Goal: Task Accomplishment & Management: Use online tool/utility

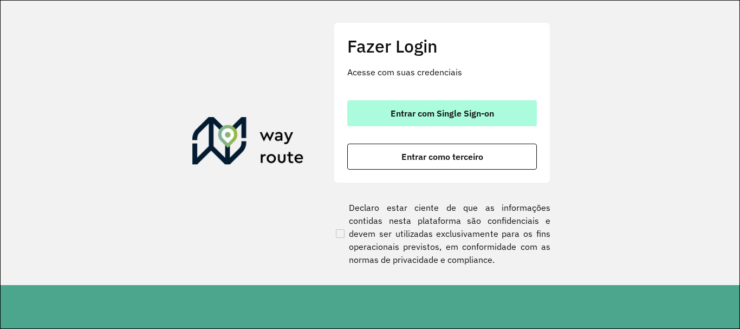
click at [441, 118] on span "Entrar com Single Sign-on" at bounding box center [442, 113] width 103 height 9
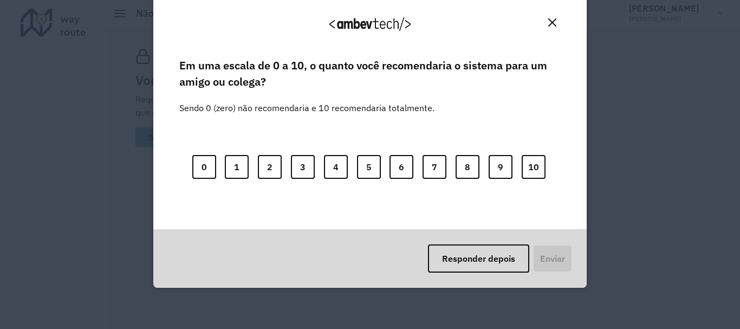
click at [550, 23] on img "Close" at bounding box center [552, 22] width 8 height 8
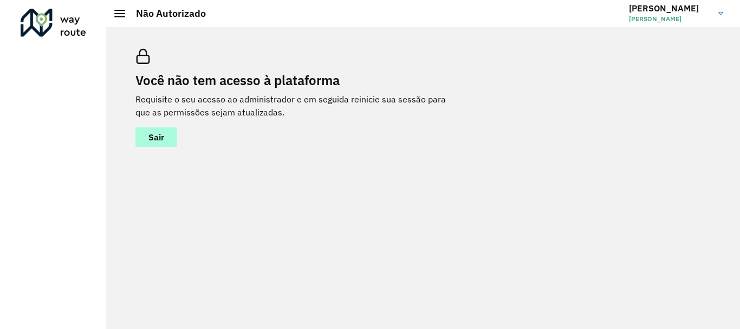
click at [159, 138] on span "Sair" at bounding box center [156, 137] width 16 height 9
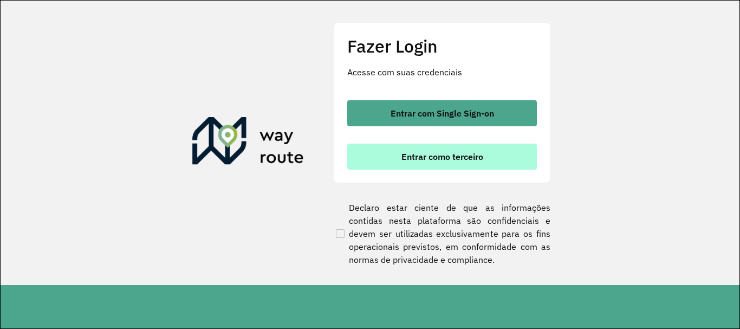
click at [434, 157] on span "Entrar como terceiro" at bounding box center [442, 156] width 82 height 9
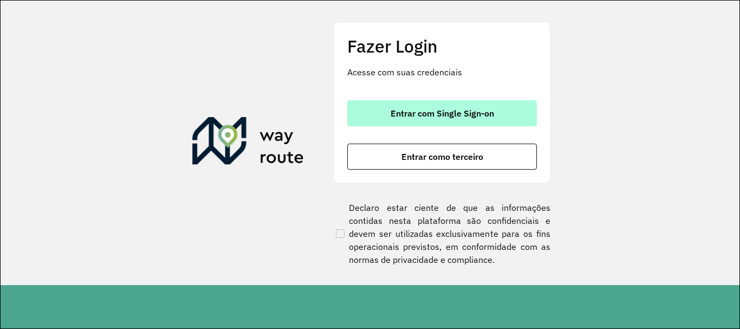
click at [450, 111] on span "Entrar com Single Sign-on" at bounding box center [442, 113] width 103 height 9
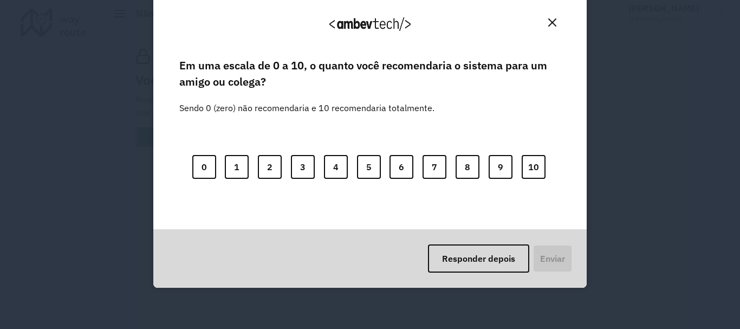
click at [553, 19] on img "Close" at bounding box center [552, 22] width 8 height 8
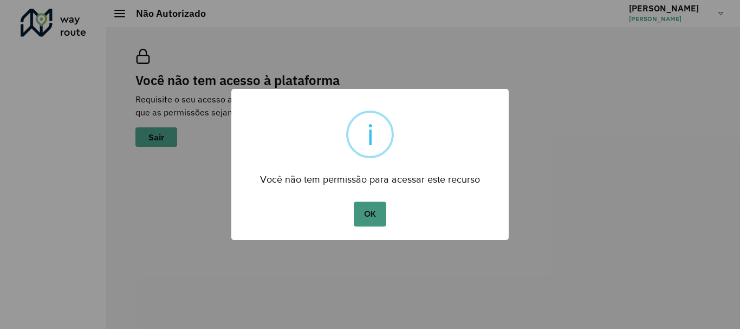
click at [359, 213] on button "OK" at bounding box center [370, 213] width 32 height 25
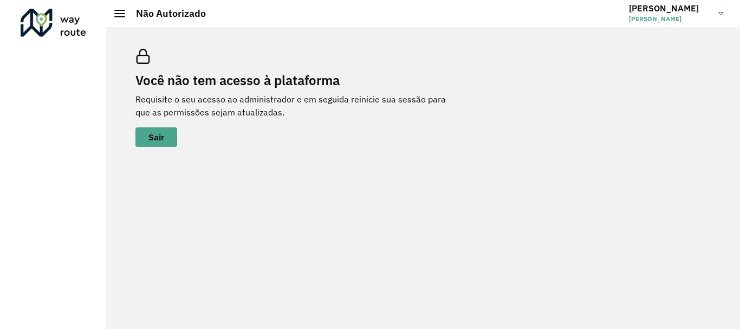
click at [716, 16] on link "Jorge Jorge Mario Da Silva" at bounding box center [680, 13] width 102 height 28
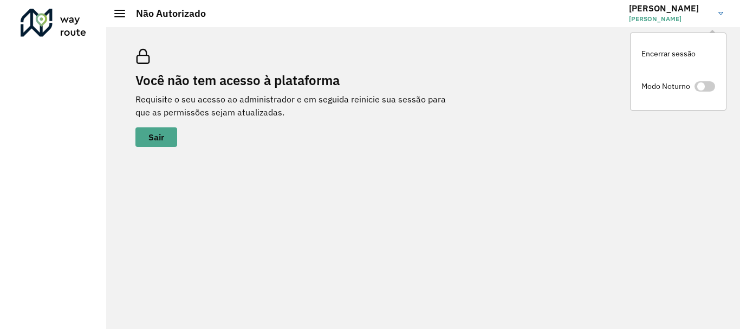
click at [123, 10] on span at bounding box center [119, 10] width 11 height 1
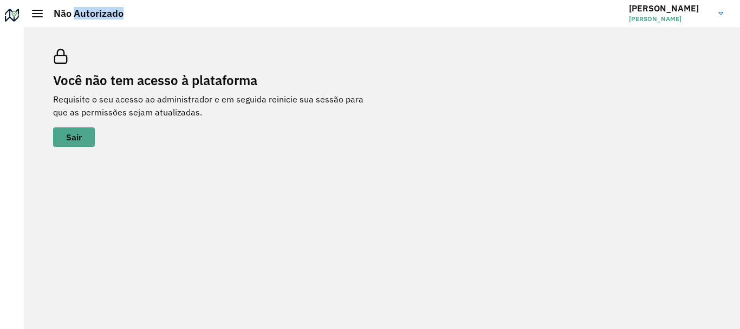
click at [123, 11] on hb-header "Não Autorizado Jorge Jorge Mario Da Silva Encerrar sessão Modo Noturno" at bounding box center [382, 13] width 716 height 27
click at [47, 16] on h2 "Não Autorizado" at bounding box center [83, 14] width 81 height 12
click at [35, 21] on hb-header "Não Autorizado Jorge Jorge Mario Da Silva Encerrar sessão Modo Noturno" at bounding box center [382, 13] width 716 height 27
click at [40, 11] on div at bounding box center [37, 14] width 11 height 8
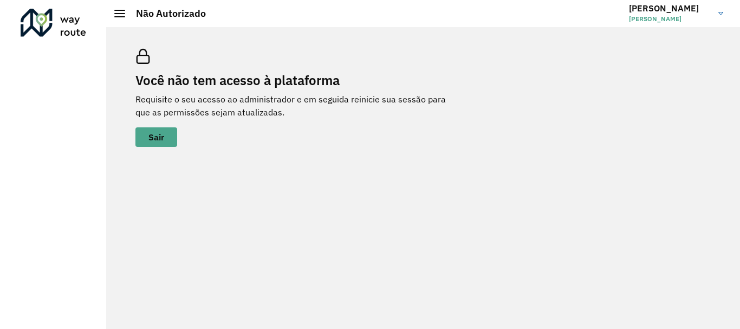
click at [654, 18] on span "Jorge Mario Da Silva" at bounding box center [669, 19] width 81 height 10
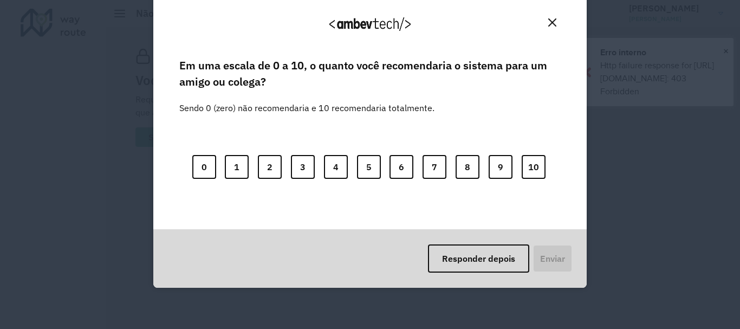
drag, startPoint x: 555, startPoint y: 15, endPoint x: 546, endPoint y: 18, distance: 9.8
click at [553, 15] on div "Agradecemos seu feedback!" at bounding box center [369, 28] width 407 height 55
click at [546, 18] on button "Close" at bounding box center [552, 22] width 17 height 17
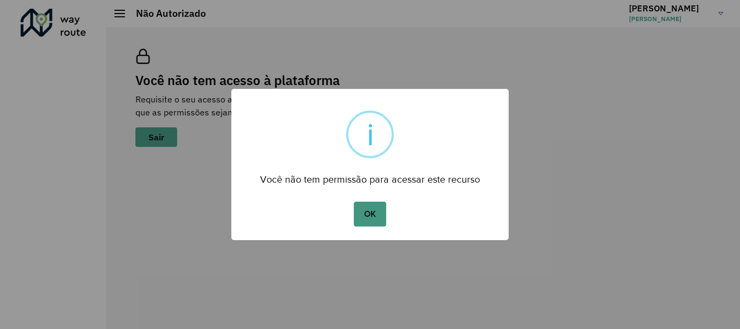
click at [376, 218] on button "OK" at bounding box center [370, 213] width 32 height 25
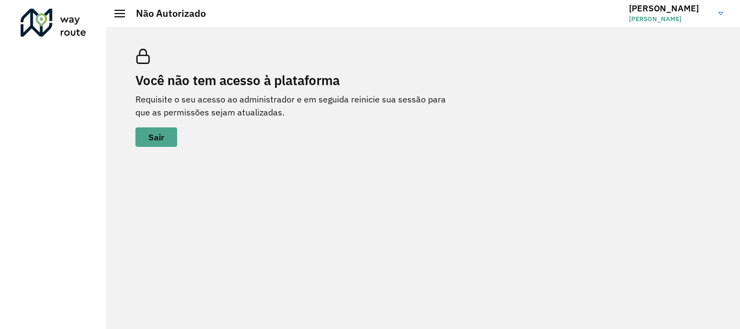
click at [118, 12] on div at bounding box center [119, 14] width 11 height 8
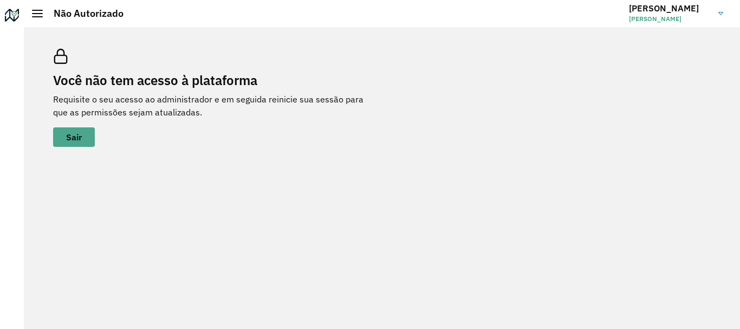
click at [656, 19] on span "Jorge Mario Da Silva" at bounding box center [669, 19] width 81 height 10
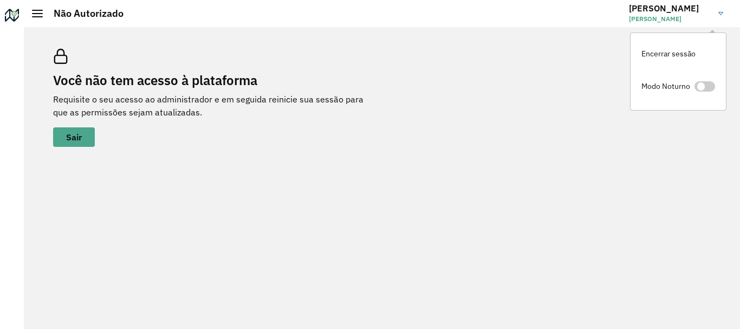
click at [526, 61] on div "Você não tem acesso à plataforma Requisite o seu acesso ao administrador e em s…" at bounding box center [382, 98] width 684 height 124
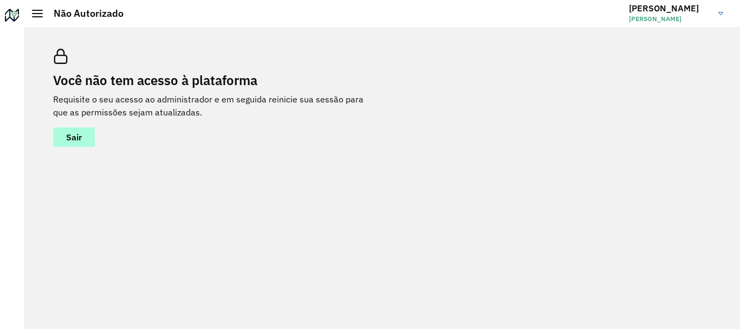
click at [79, 140] on span "Sair" at bounding box center [74, 137] width 16 height 9
